Goal: Information Seeking & Learning: Understand process/instructions

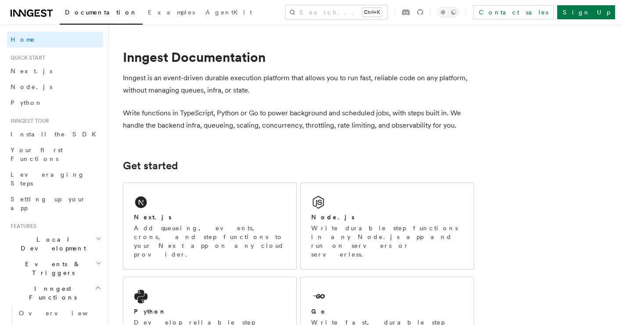
click at [51, 232] on h2 "Local Development" at bounding box center [55, 244] width 96 height 25
click at [45, 261] on span "Overview" at bounding box center [64, 264] width 90 height 7
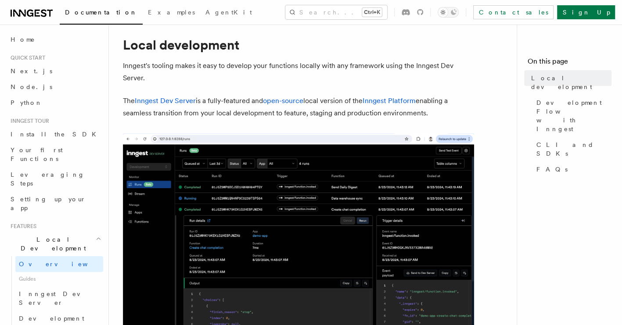
scroll to position [132, 0]
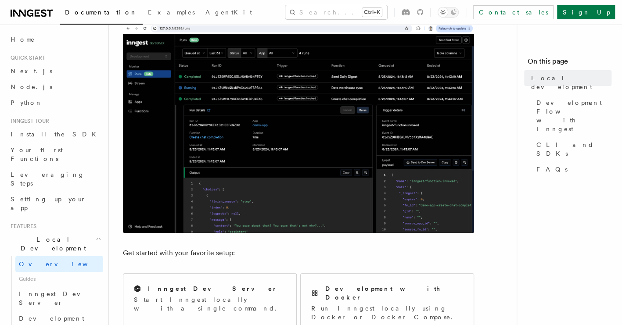
click at [252, 159] on img at bounding box center [298, 128] width 351 height 210
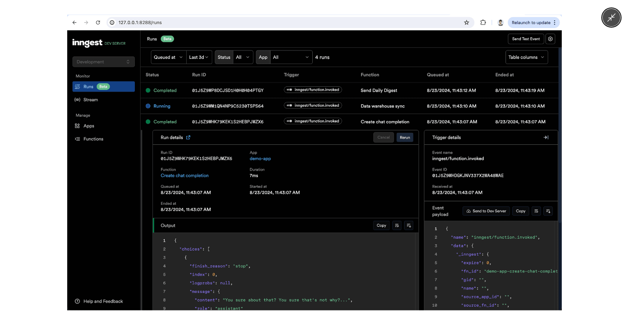
click at [618, 107] on div at bounding box center [314, 162] width 629 height 325
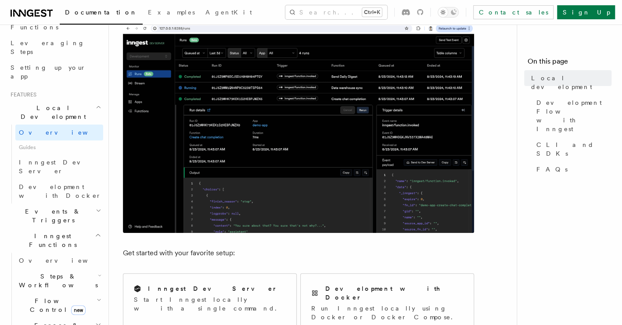
scroll to position [0, 0]
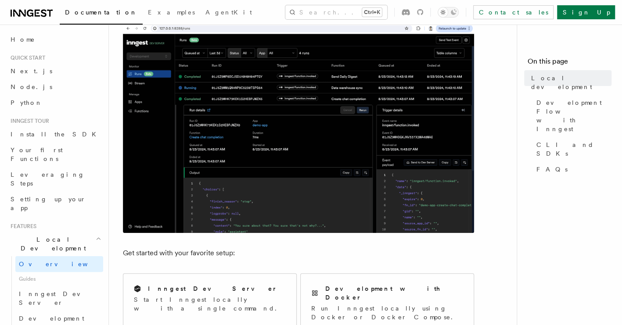
click at [25, 59] on span "Quick start" at bounding box center [26, 57] width 38 height 7
click at [45, 151] on span "Your first Functions" at bounding box center [37, 155] width 52 height 16
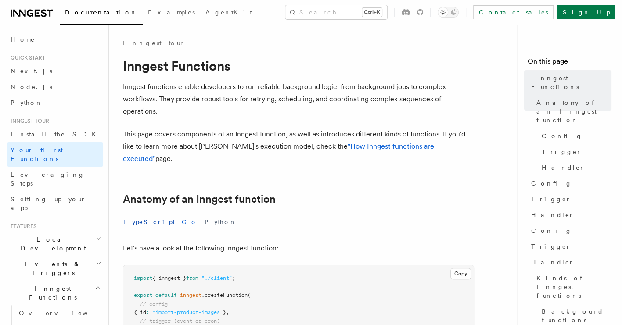
click at [182, 213] on button "Go" at bounding box center [190, 223] width 16 height 20
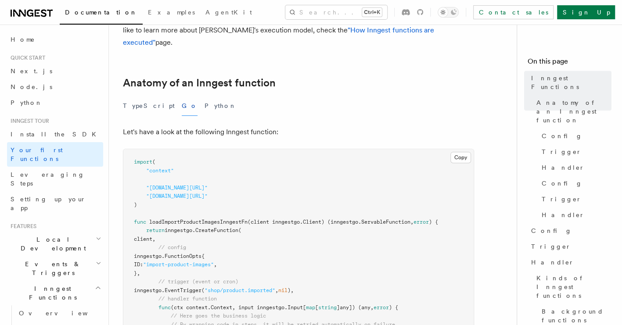
scroll to position [264, 0]
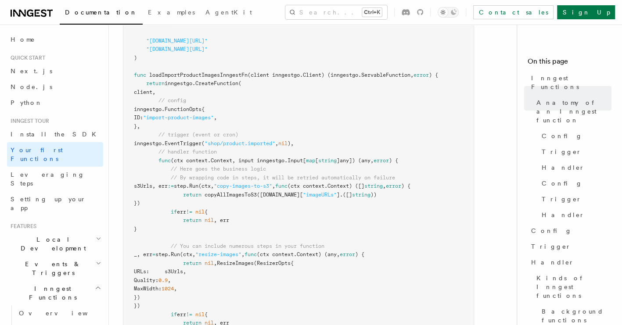
click at [334, 55] on pre "import ( "context" "[DOMAIN_NAME][URL]" "[DOMAIN_NAME][URL]" ) func loadImportP…" at bounding box center [298, 195] width 350 height 386
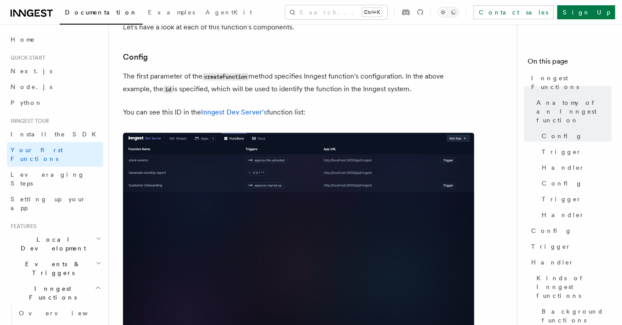
scroll to position [791, 0]
